Goal: Information Seeking & Learning: Understand process/instructions

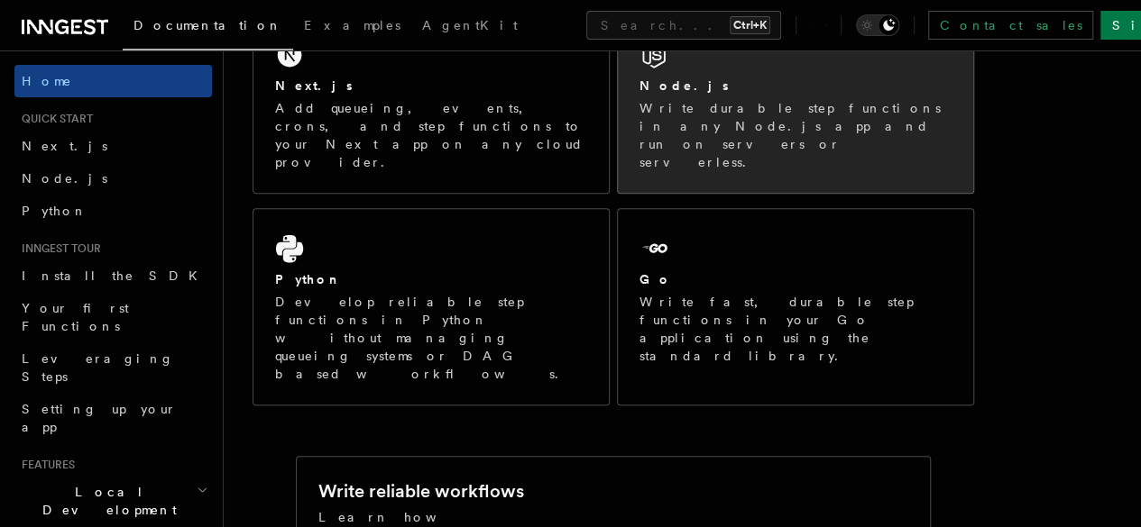
click at [750, 134] on p "Write durable step functions in any Node.js app and run on servers or serverles…" at bounding box center [795, 135] width 312 height 72
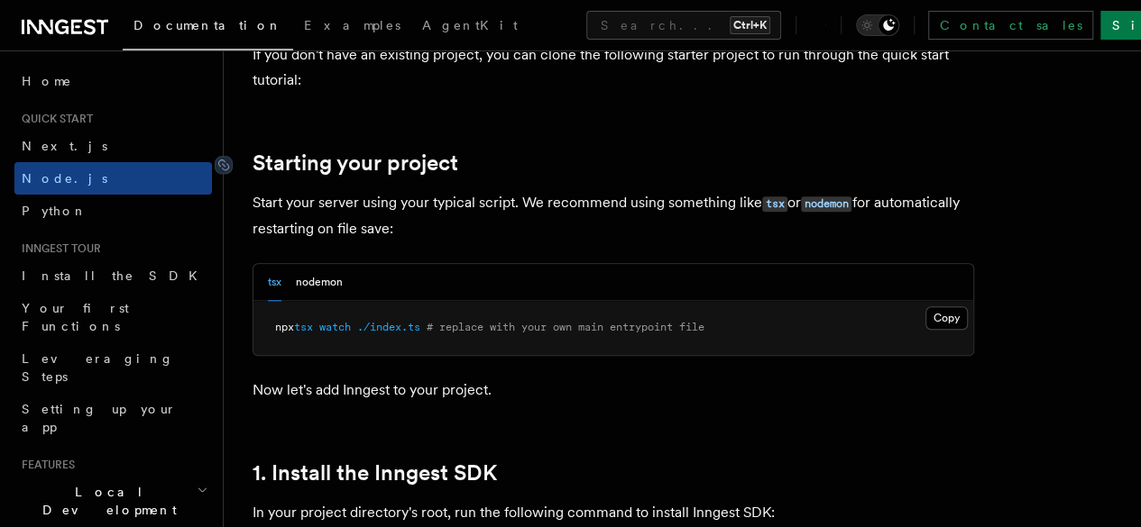
scroll to position [811, 0]
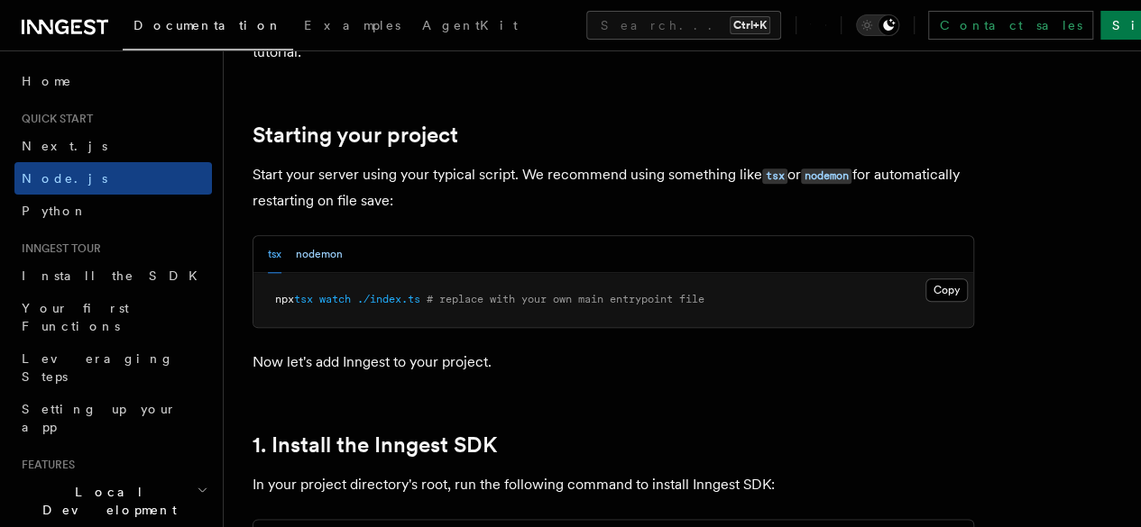
click at [324, 273] on button "nodemon" at bounding box center [319, 254] width 47 height 37
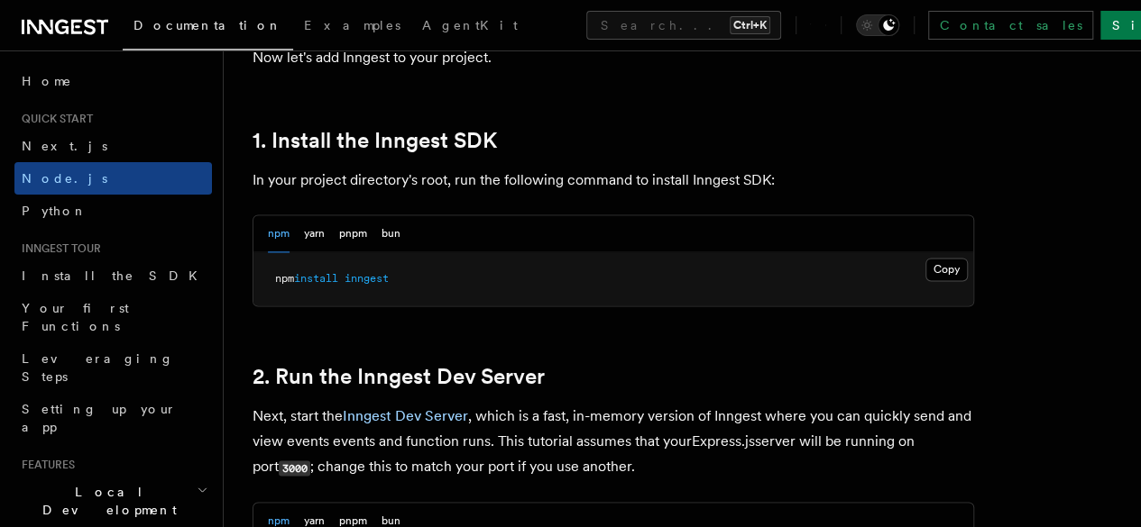
scroll to position [1082, 0]
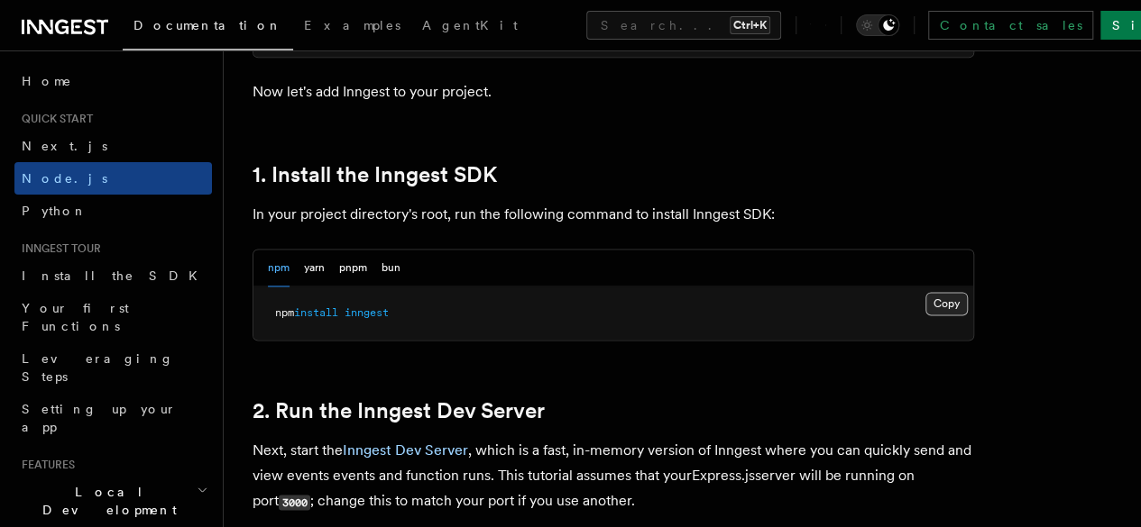
click at [925, 316] on button "Copy Copied" at bounding box center [946, 303] width 42 height 23
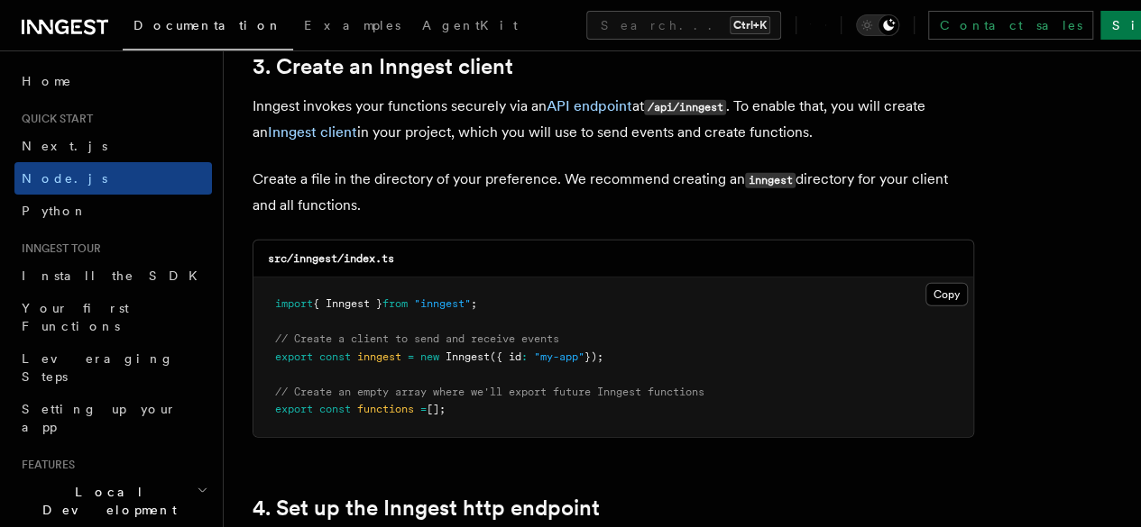
scroll to position [2344, 0]
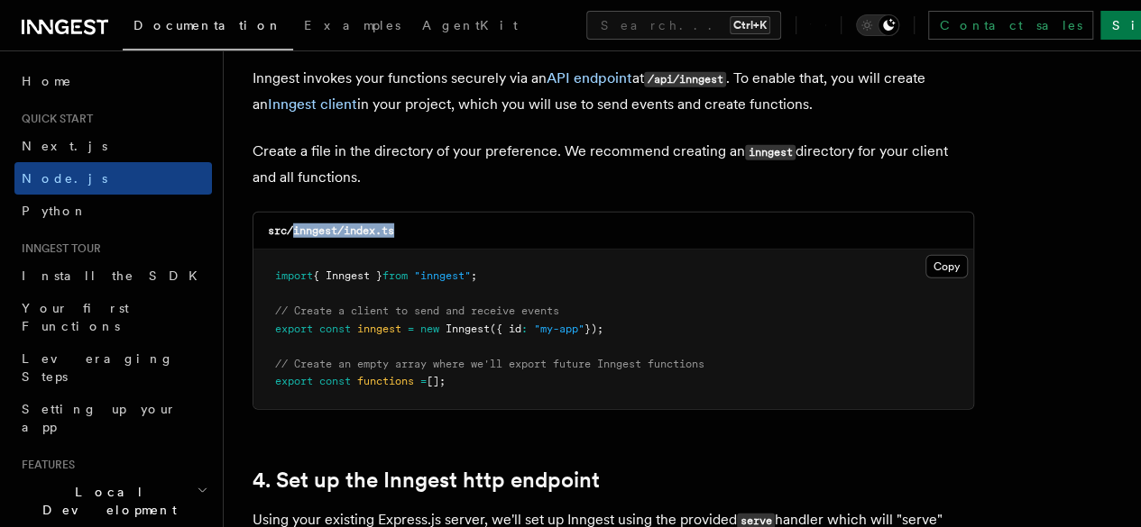
drag, startPoint x: 405, startPoint y: 211, endPoint x: 294, endPoint y: 216, distance: 111.0
click at [294, 216] on div "src/inngest/index.ts" at bounding box center [612, 231] width 719 height 37
copy code "inngest/index.ts"
drag, startPoint x: 365, startPoint y: 412, endPoint x: 322, endPoint y: 317, distance: 104.1
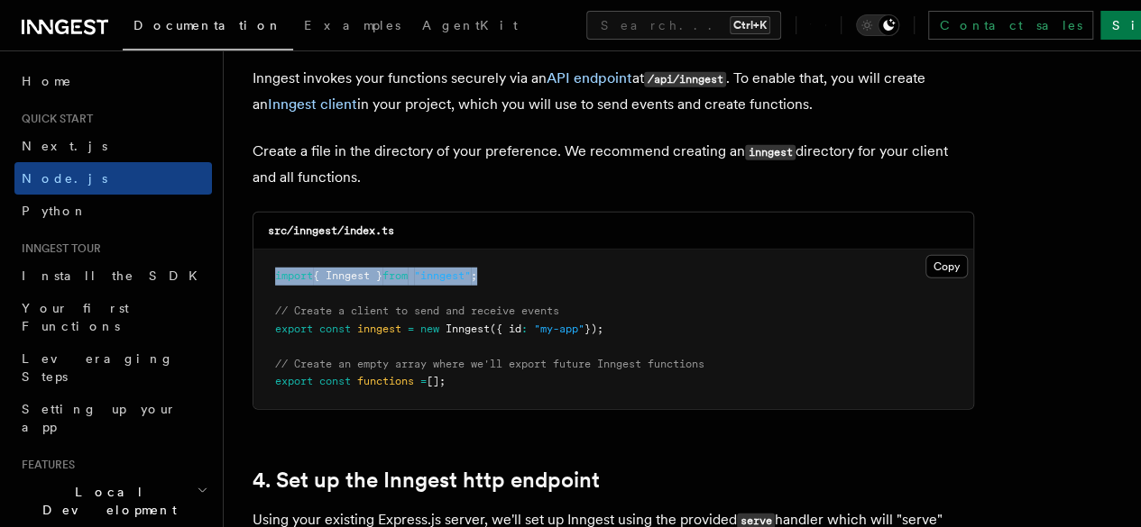
drag, startPoint x: 507, startPoint y: 253, endPoint x: 259, endPoint y: 261, distance: 248.1
click at [259, 261] on pre "import { Inngest } from "inngest" ; // Create a client to send and receive even…" at bounding box center [612, 330] width 719 height 160
copy span "import { Inngest } from "inngest" ;"
click at [812, 218] on div "src/inngest/index.ts" at bounding box center [612, 231] width 719 height 37
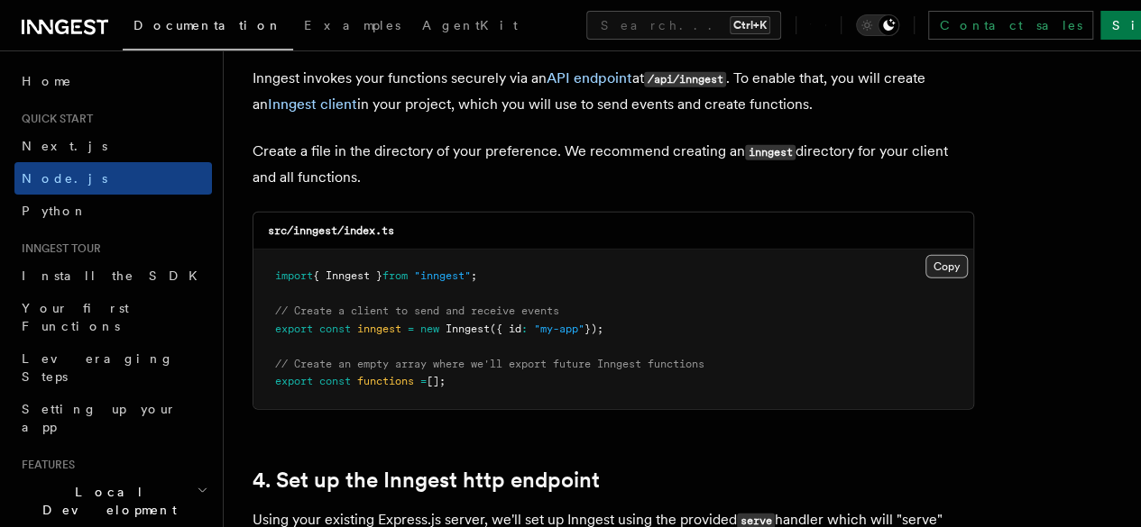
click at [925, 256] on button "Copy Copied" at bounding box center [946, 266] width 42 height 23
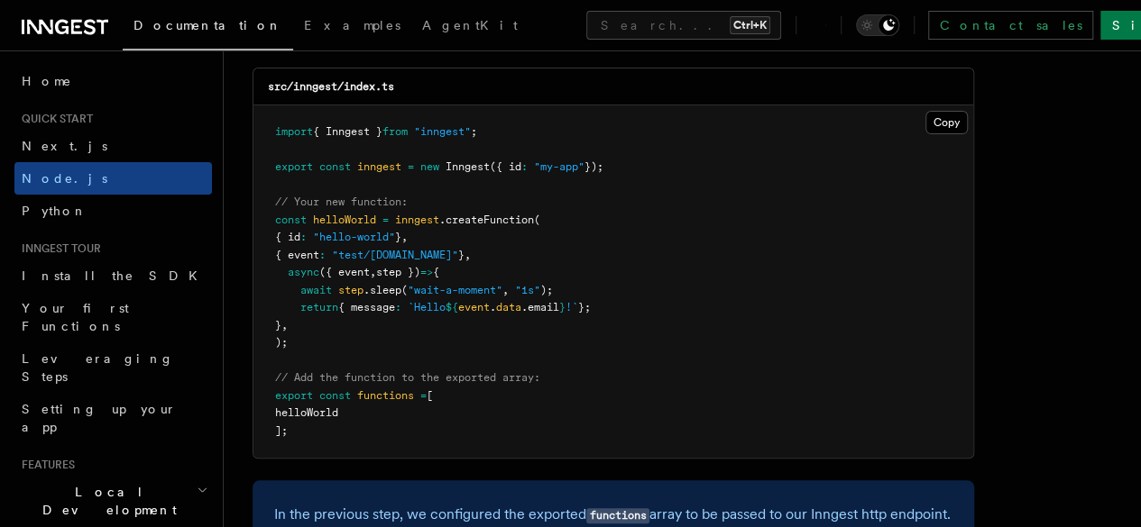
scroll to position [3697, 0]
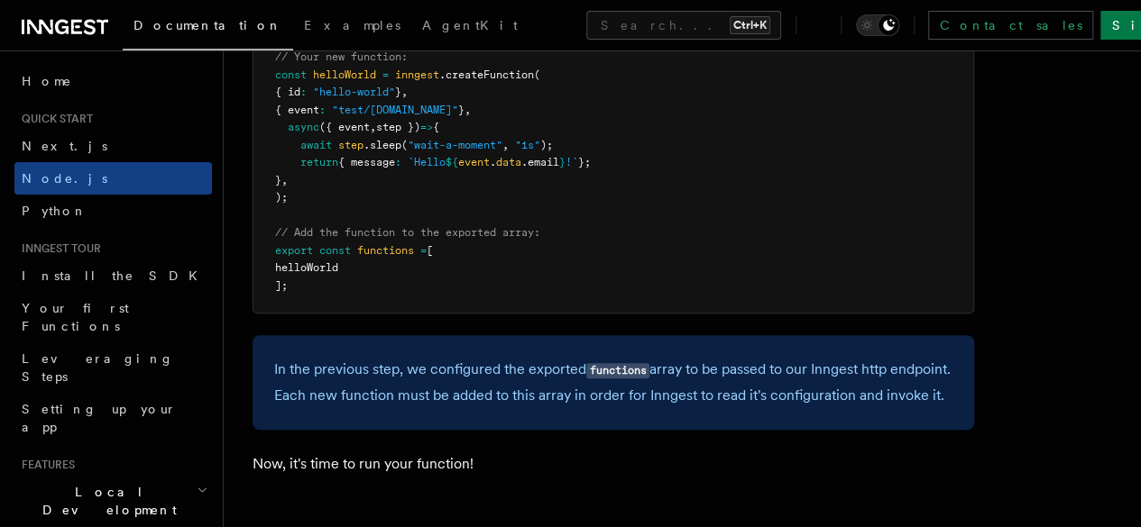
click at [338, 274] on span "helloWorld" at bounding box center [306, 267] width 63 height 13
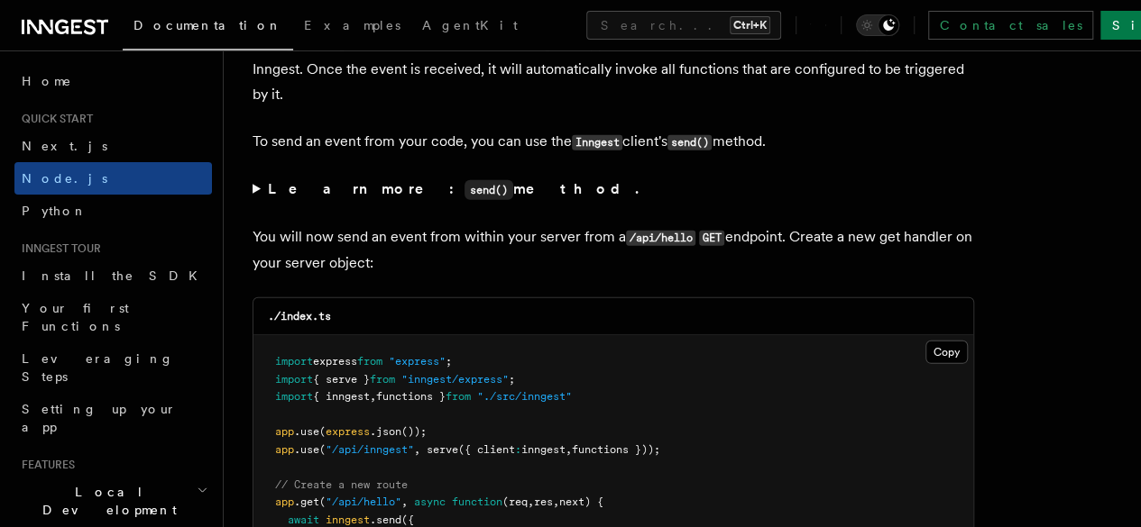
scroll to position [9377, 0]
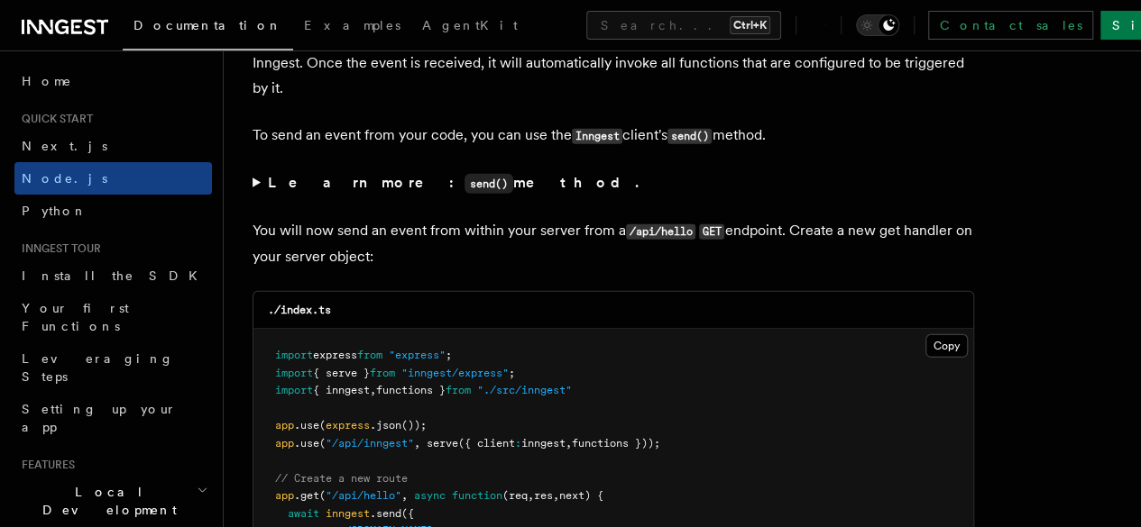
drag, startPoint x: 270, startPoint y: 224, endPoint x: 641, endPoint y: 215, distance: 371.6
click at [641, 329] on pre "import express from "express" ; import { serve } from "inngest/express" ; impor…" at bounding box center [612, 532] width 719 height 406
copy span "app .get ( "/api/hello" , async function (req , res , next) {"
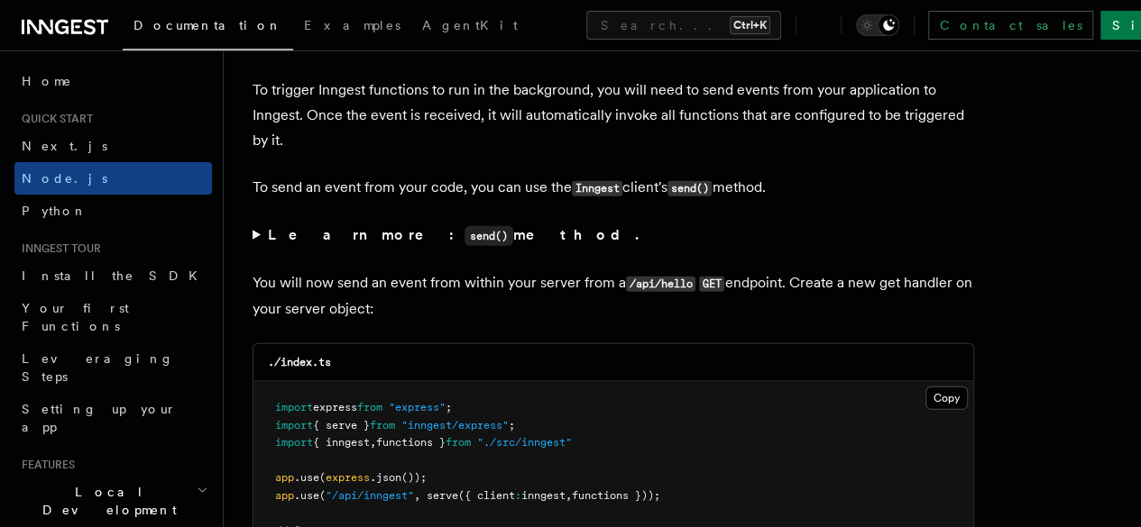
scroll to position [9287, 0]
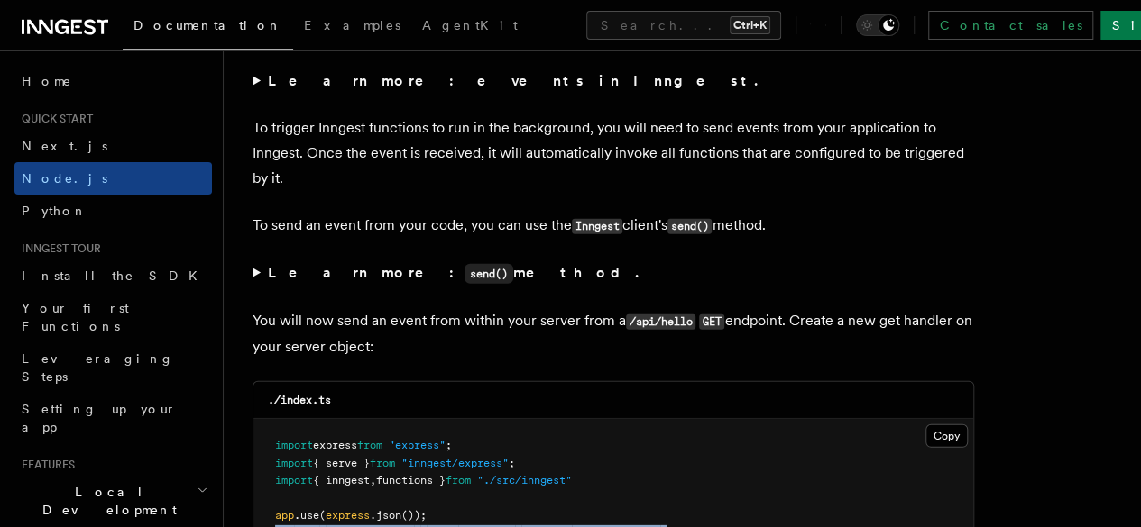
drag, startPoint x: 271, startPoint y: 255, endPoint x: 691, endPoint y: 270, distance: 419.5
copy code "app .use ( "/api/inngest" , serve ({ client : inngest , functions }));"
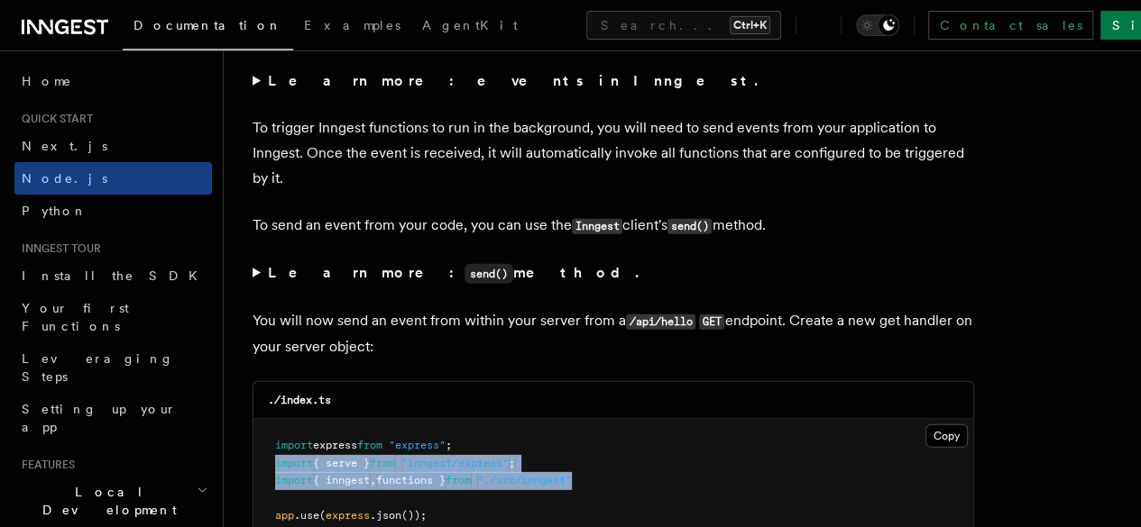
drag, startPoint x: 591, startPoint y: 206, endPoint x: 253, endPoint y: 192, distance: 337.5
copy code "import { serve } from "inngest/express" ; import { inngest , functions } from "…"
